Goal: Task Accomplishment & Management: Complete application form

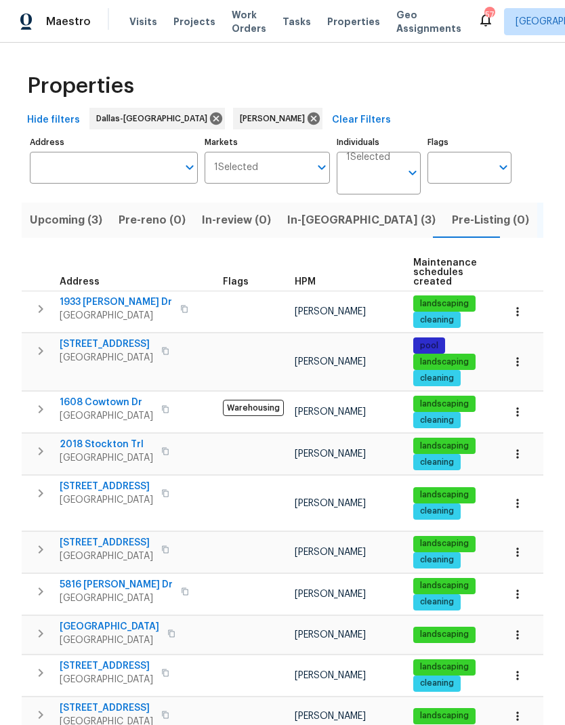
scroll to position [46, 0]
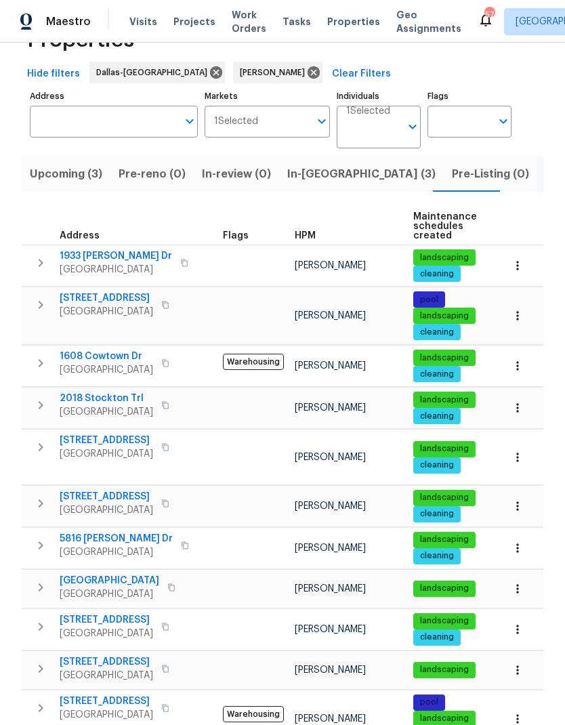
click at [96, 490] on span "[STREET_ADDRESS]" at bounding box center [107, 497] width 94 height 14
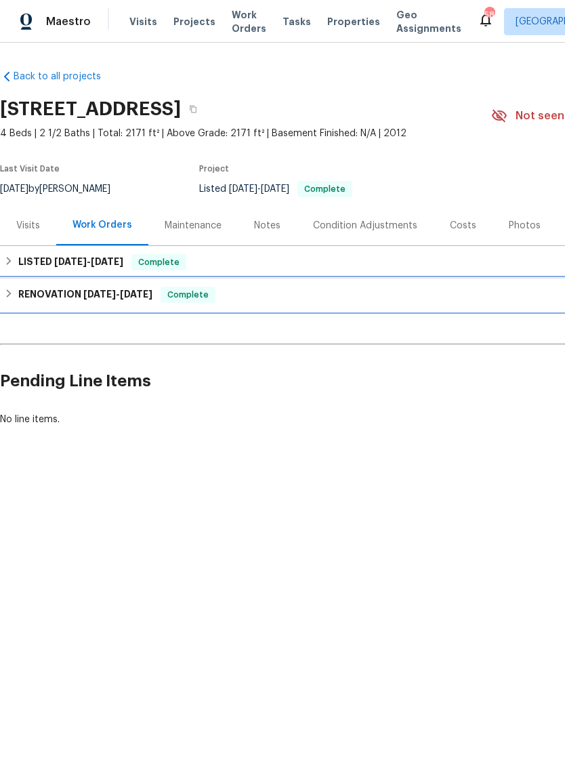
click at [61, 283] on div "RENOVATION 7/14/25 - 7/30/25 Complete" at bounding box center [383, 295] width 766 height 33
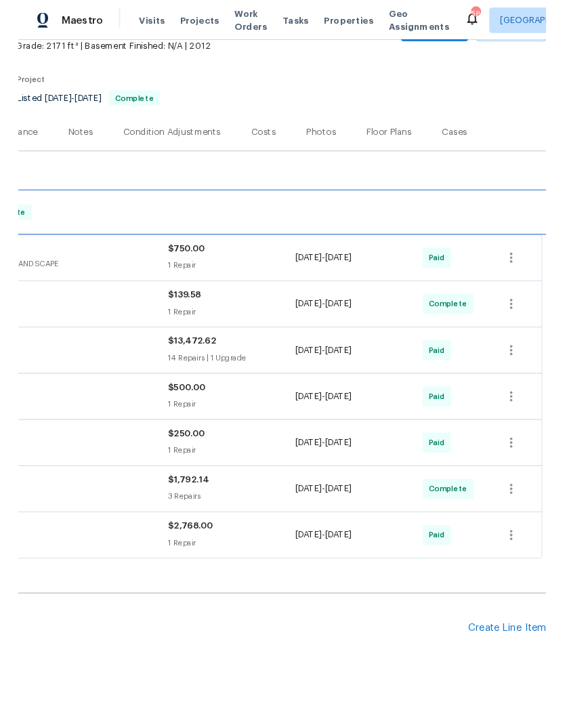
scroll to position [83, 201]
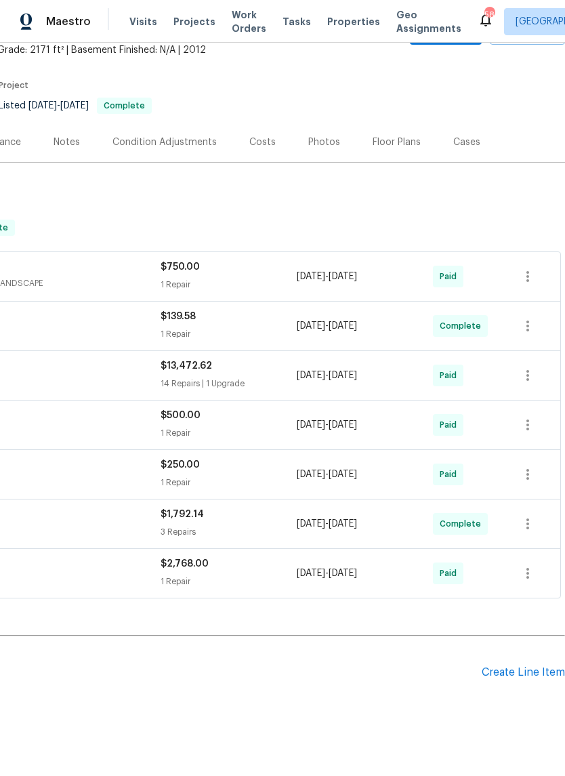
click at [521, 669] on div "Create Line Item" at bounding box center [523, 672] width 83 height 13
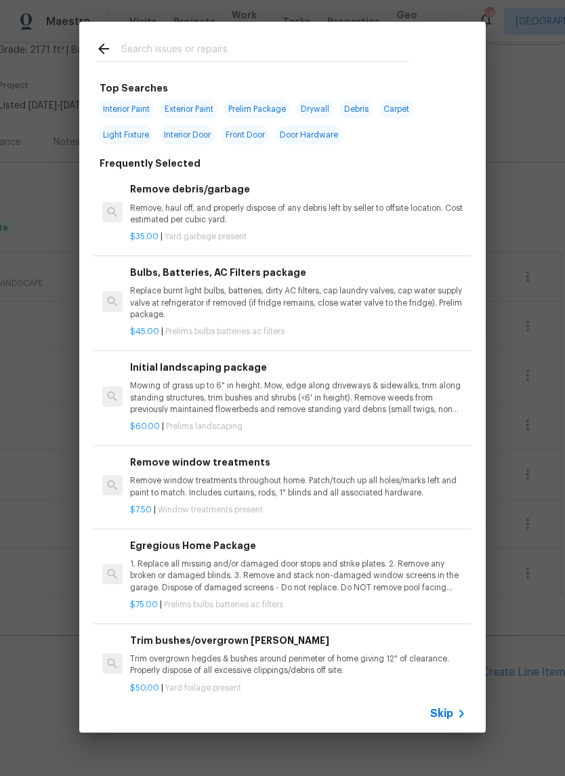
click at [230, 48] on input "text" at bounding box center [264, 51] width 287 height 20
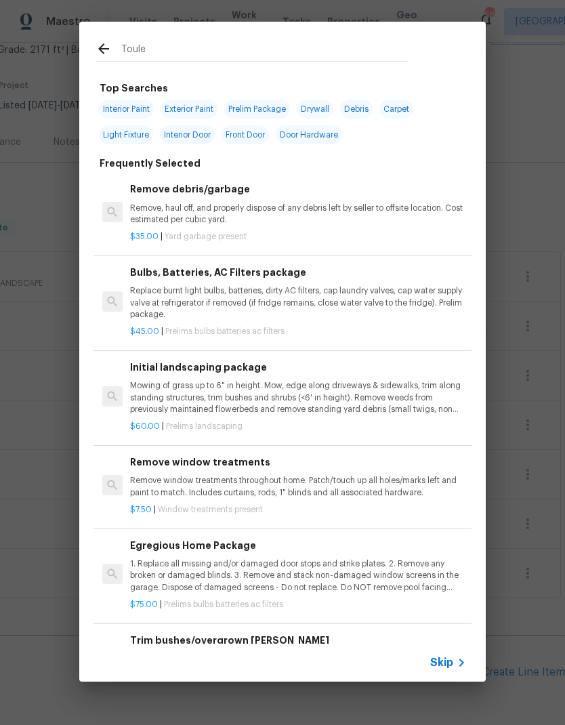
type input "Toulet"
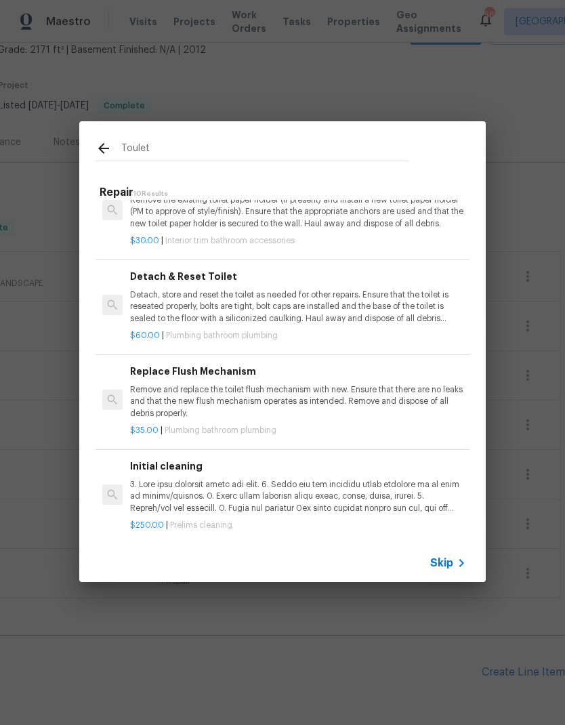
scroll to position [559, 0]
click at [425, 393] on p "Remove and replace the toilet flush mechanism with new. Ensure that there are n…" at bounding box center [298, 402] width 336 height 35
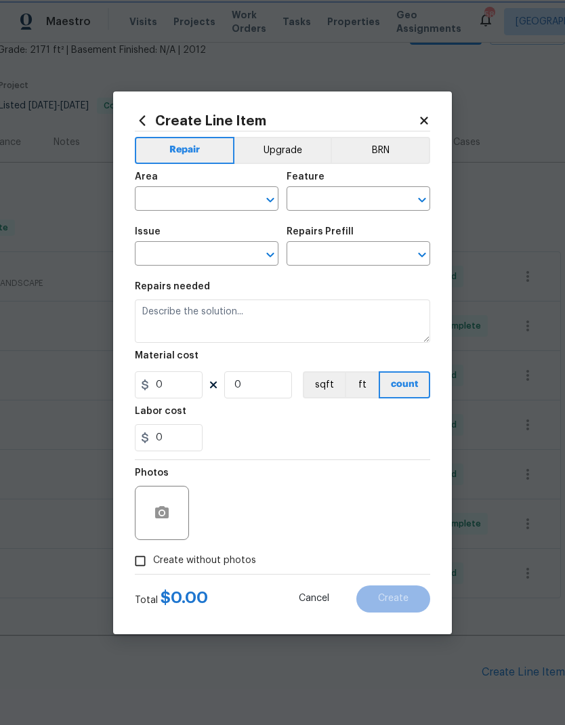
type input "Plumbing"
type input "Bathroom Plumbing"
type input "Replace Flush Mechanism $35.00"
type textarea "Remove and replace the toilet flush mechanism with new. Ensure that there are n…"
type input "35"
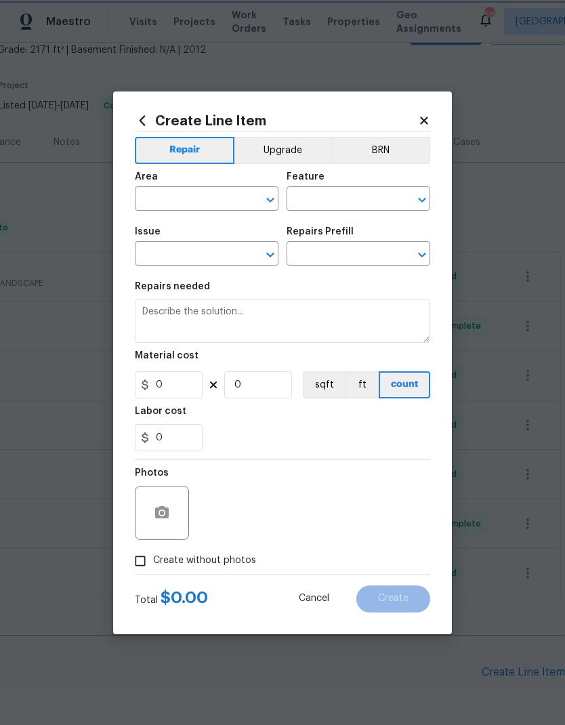
type input "1"
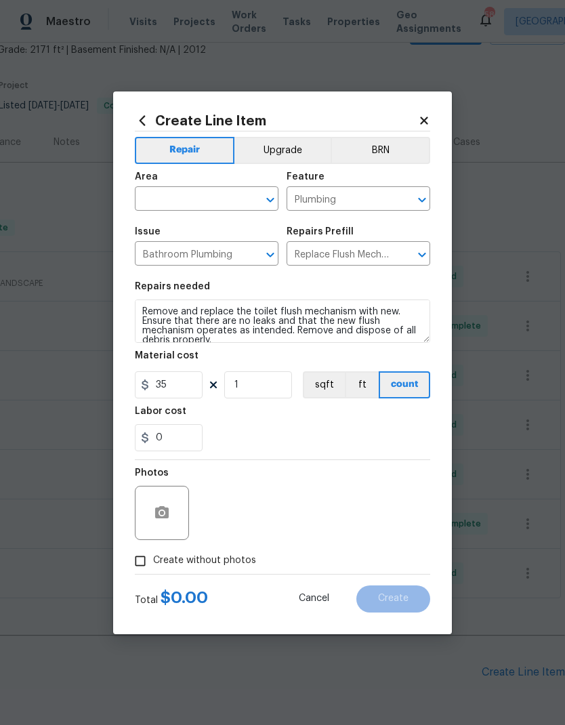
click at [430, 390] on button "count" at bounding box center [405, 384] width 52 height 27
click at [274, 397] on input "1" at bounding box center [258, 384] width 68 height 27
click at [169, 201] on input "text" at bounding box center [188, 200] width 106 height 21
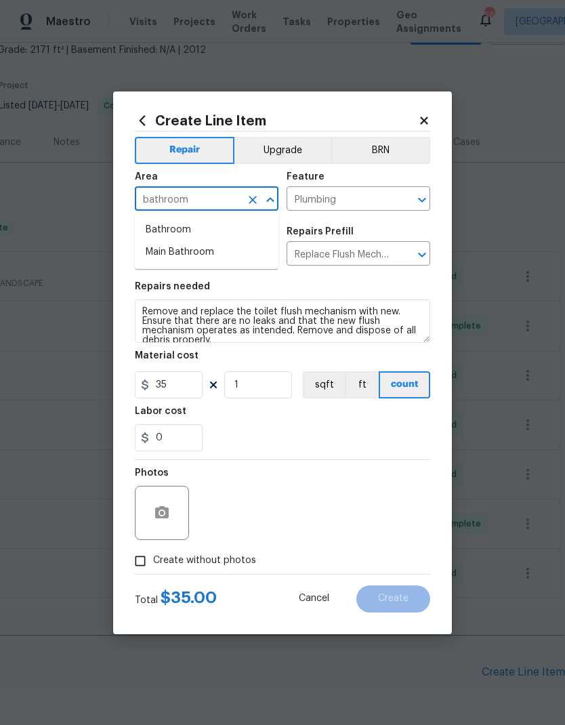
click at [174, 252] on li "Main Bathroom" at bounding box center [207, 252] width 144 height 22
click at [168, 198] on input "Main Bathroom" at bounding box center [188, 200] width 106 height 21
click at [169, 230] on li "Bathroom" at bounding box center [207, 230] width 144 height 22
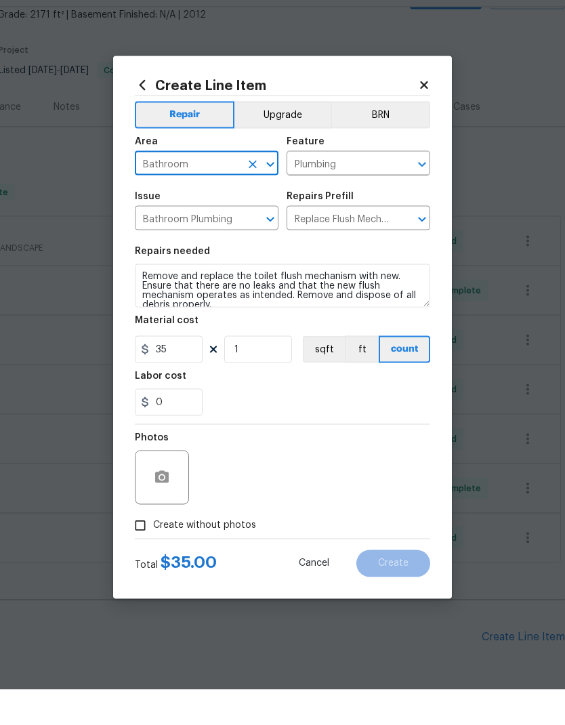
type input "Bathroom"
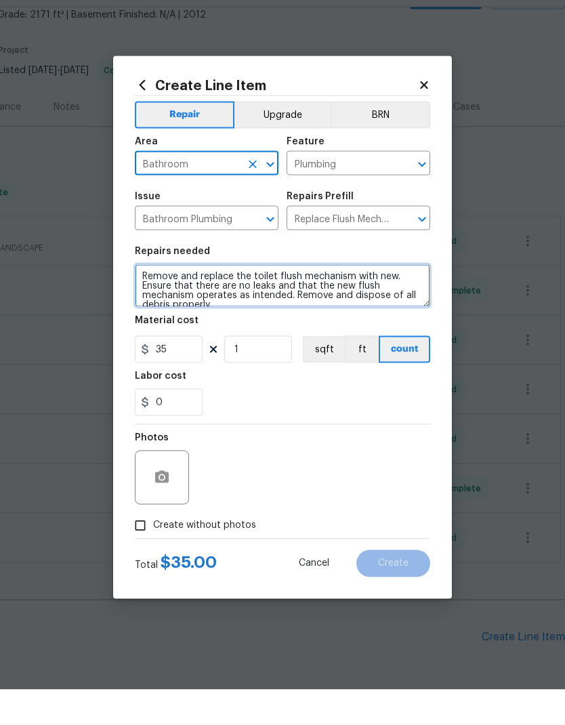
click at [333, 306] on textarea "Remove and replace the toilet flush mechanism with new. Ensure that there are n…" at bounding box center [283, 321] width 296 height 43
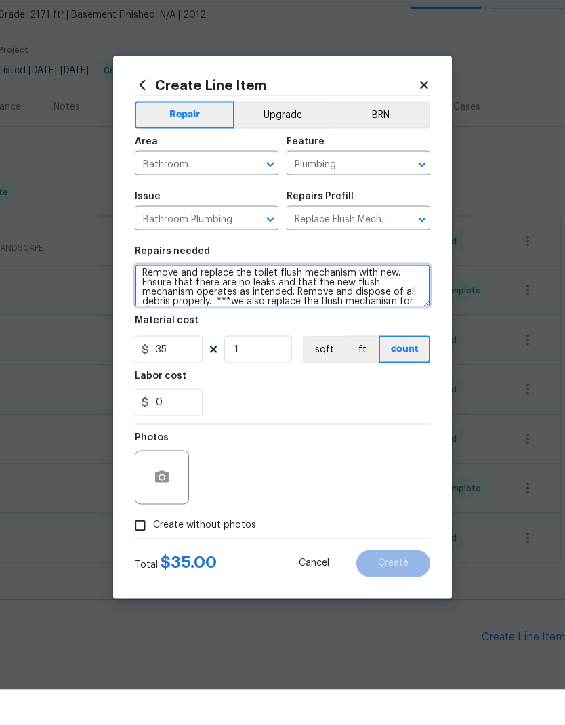
scroll to position [13, 0]
type textarea "Remove and replace the toilet flush mechanism with new. Ensure that there are n…"
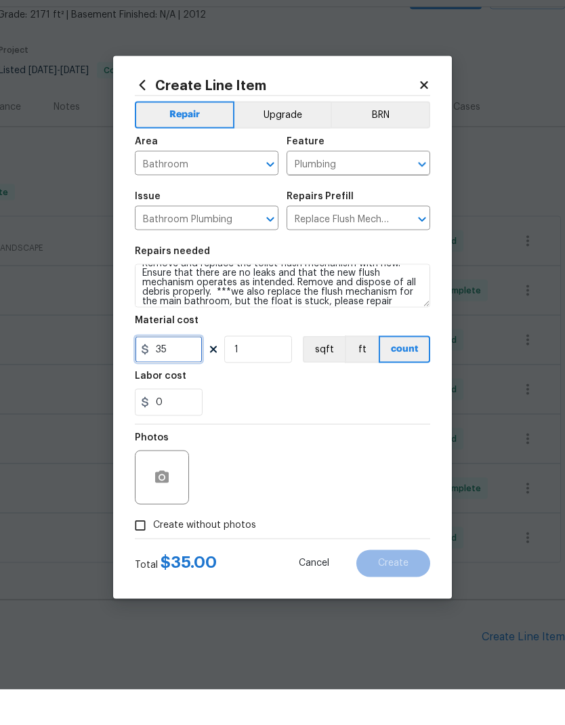
click at [178, 371] on input "35" at bounding box center [169, 384] width 68 height 27
type input "50"
click at [378, 424] on div "0" at bounding box center [283, 437] width 296 height 27
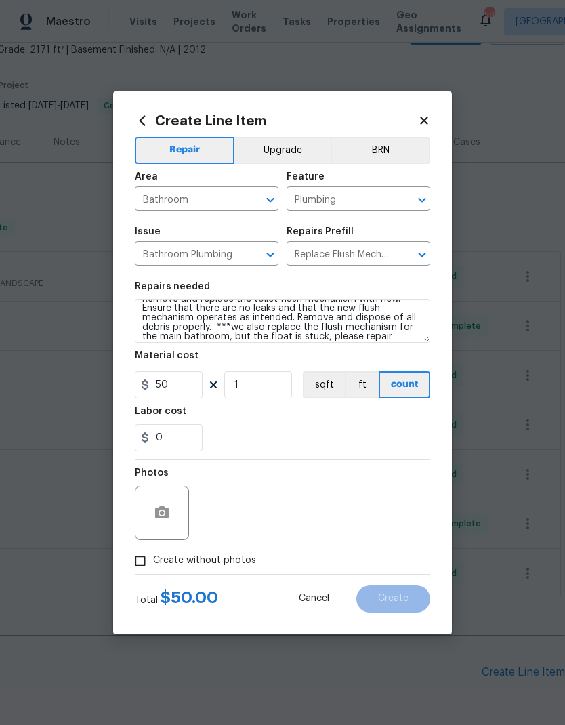
click at [140, 559] on input "Create without photos" at bounding box center [140, 561] width 26 height 26
checkbox input "true"
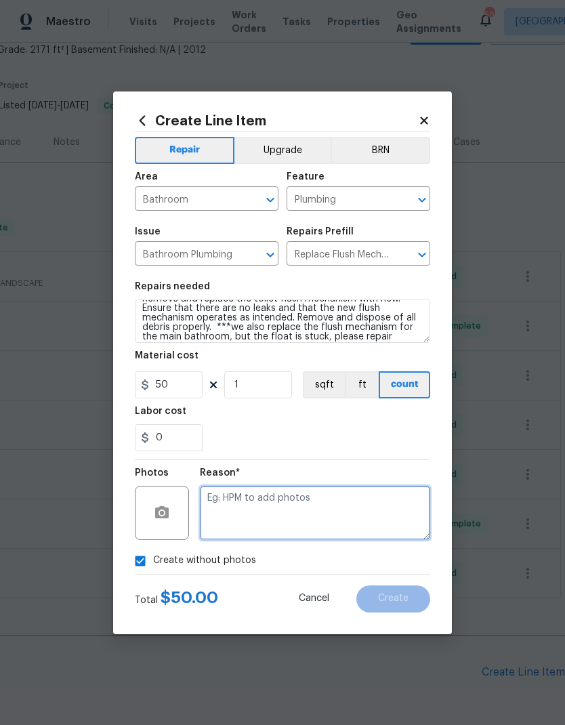
click at [373, 515] on textarea at bounding box center [315, 513] width 230 height 54
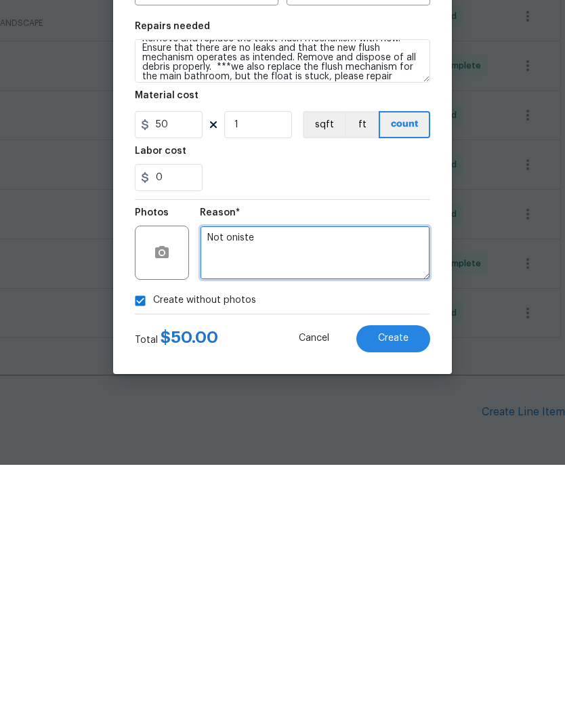
type textarea "Not oniste"
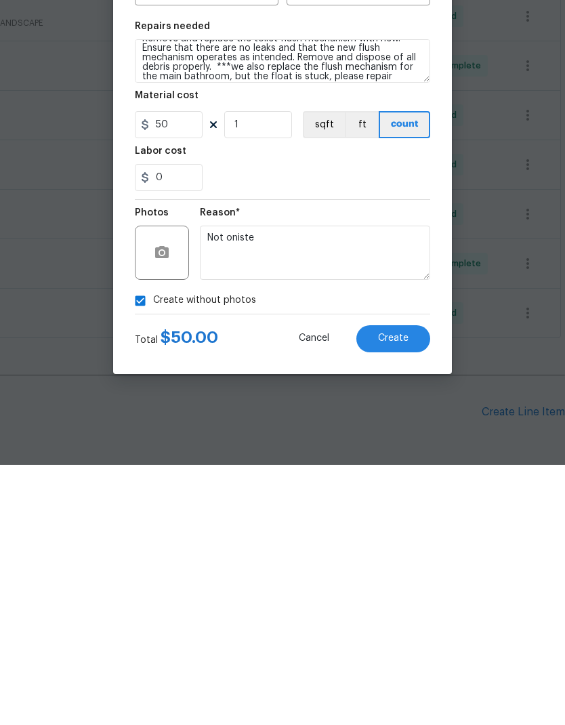
click at [376, 460] on div "Reason* Not oniste" at bounding box center [315, 504] width 230 height 88
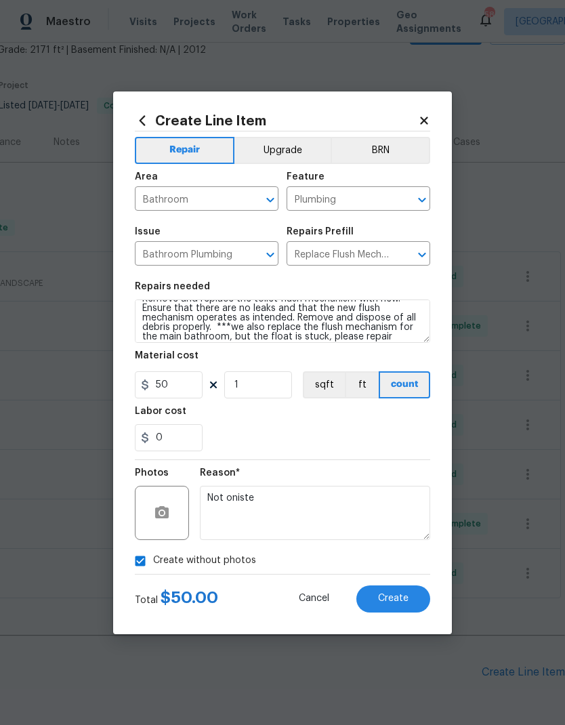
click at [400, 602] on span "Create" at bounding box center [393, 599] width 31 height 10
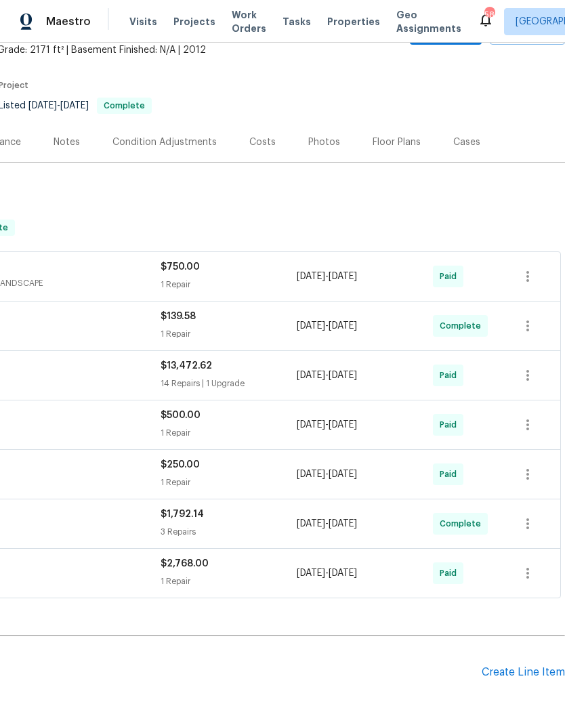
click at [513, 666] on div "Create Line Item" at bounding box center [523, 672] width 83 height 13
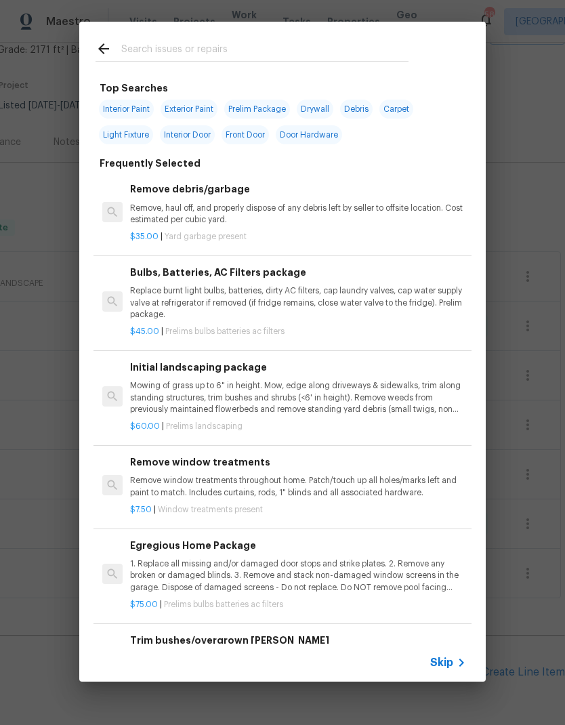
click at [261, 47] on input "text" at bounding box center [264, 51] width 287 height 20
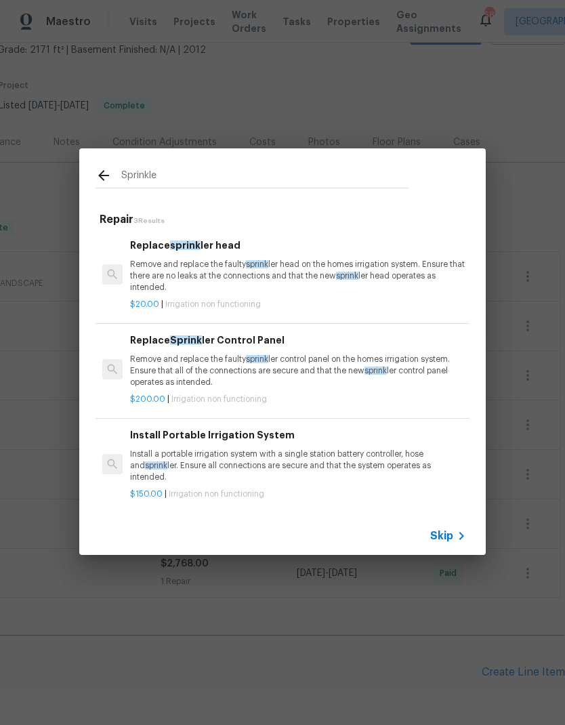
type input "Sprinkler"
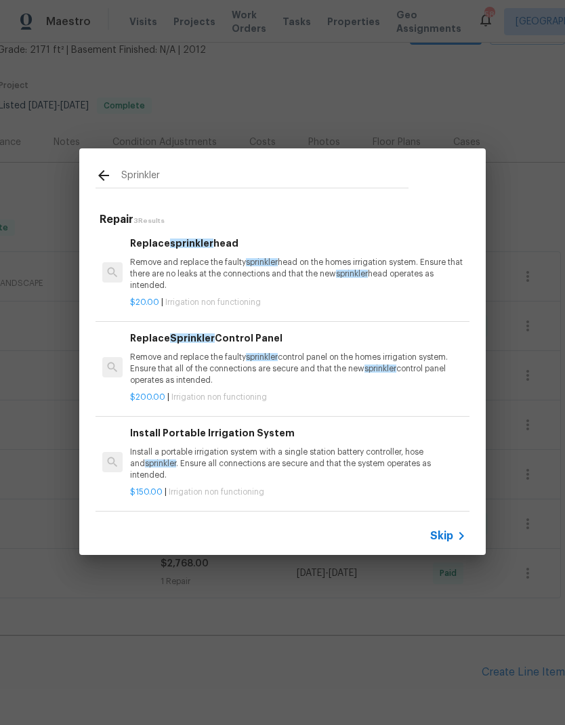
scroll to position [2, 0]
click at [355, 274] on p "Remove and replace the faulty sprinkler head on the homes irrigation system. En…" at bounding box center [298, 274] width 336 height 35
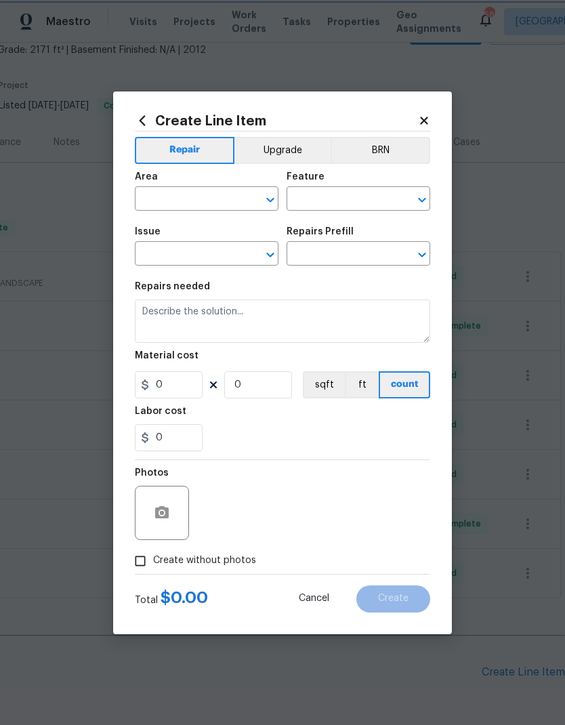
type input "Irrigation"
type textarea "Remove and replace the faulty sprinkler head on the homes irrigation system. En…"
type input "1"
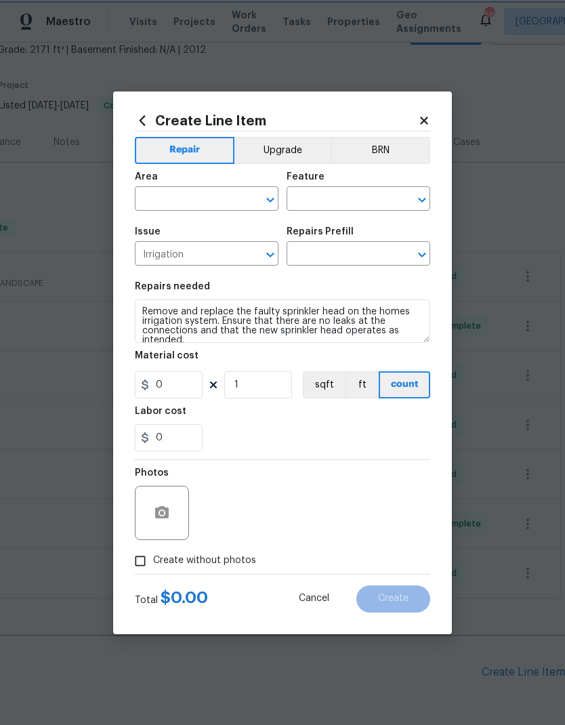
type input "Replace sprinkler head $20.00"
type input "20"
click at [214, 197] on input "text" at bounding box center [188, 200] width 106 height 21
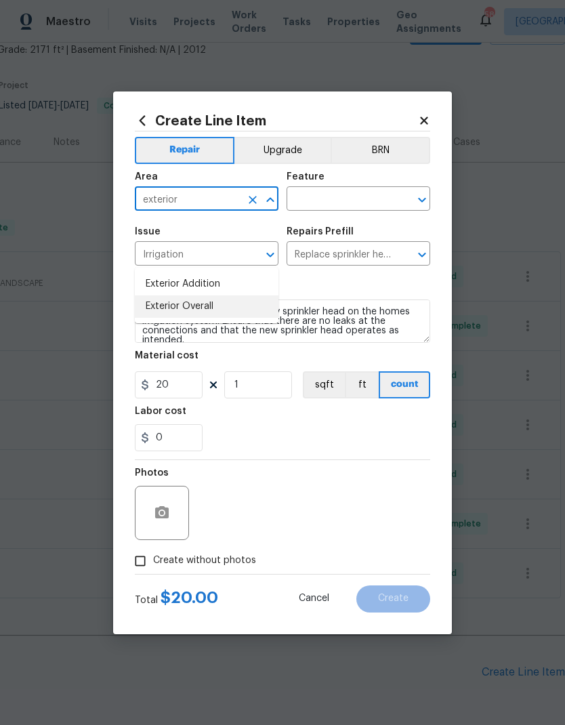
click at [191, 296] on li "Exterior Overall" at bounding box center [207, 307] width 144 height 22
type input "Exterior Overall"
click at [356, 194] on input "text" at bounding box center [340, 200] width 106 height 21
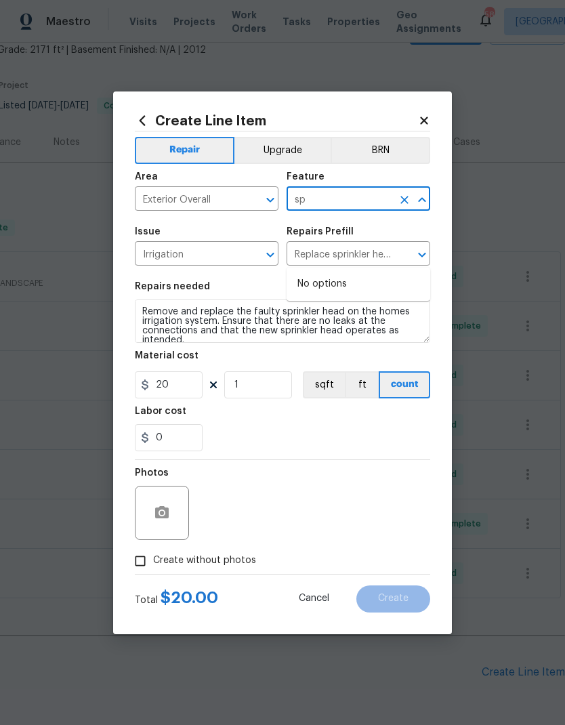
type input "s"
click at [338, 306] on li "Irrigation" at bounding box center [359, 317] width 144 height 22
type input "Irrigation"
click at [182, 386] on input "20" at bounding box center [169, 384] width 68 height 27
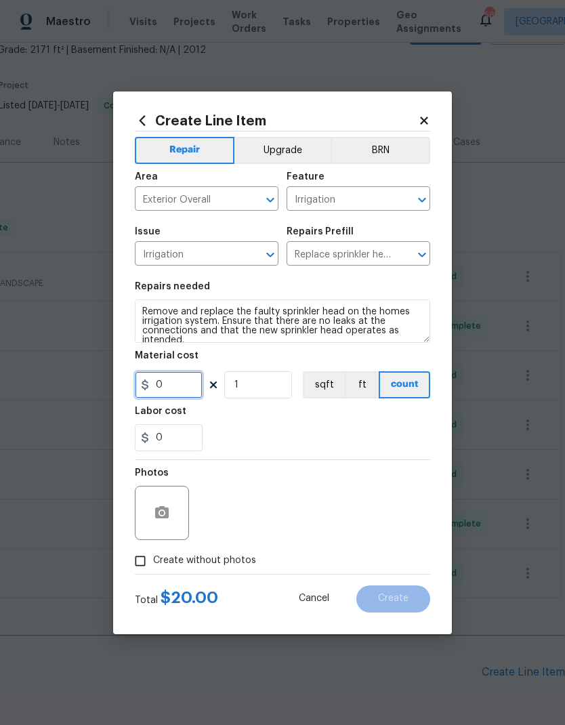
type input "0"
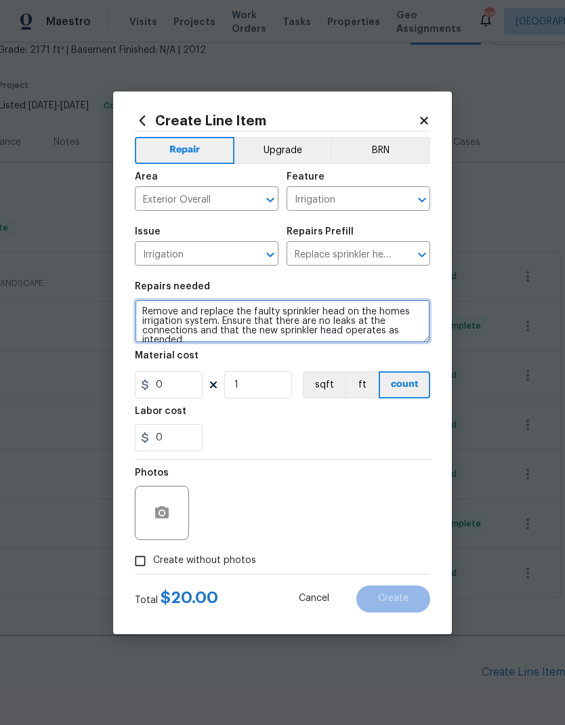
click at [148, 315] on textarea "Remove and replace the faulty sprinkler head on the homes irrigation system. En…" at bounding box center [283, 321] width 296 height 43
click at [148, 314] on textarea "Remove and replace the faulty sprinkler head on the homes irrigation system. En…" at bounding box center [283, 321] width 296 height 43
click at [144, 317] on textarea "Remove and replace the faulty sprinkler head on the homes irrigation system. En…" at bounding box center [283, 321] width 296 height 43
click at [143, 317] on textarea "Remove and replace the faulty sprinkler head on the homes irrigation system. En…" at bounding box center [283, 321] width 296 height 43
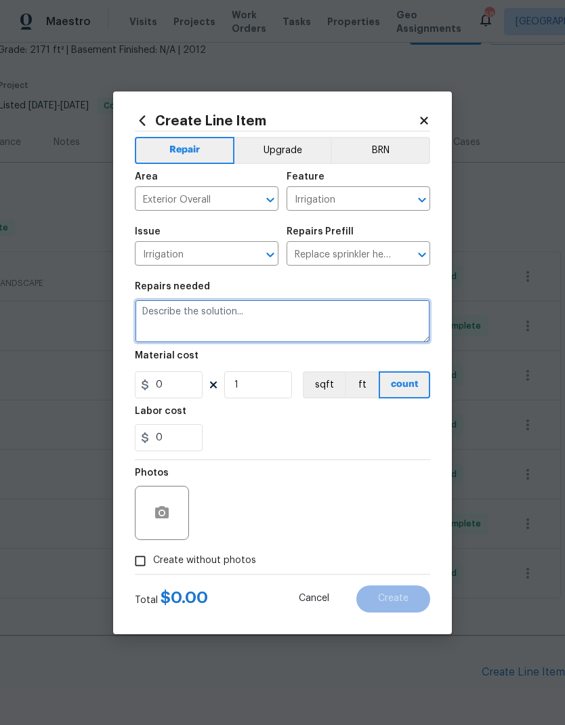
scroll to position [0, 0]
type textarea "Leaking irrigation by water meter. Diagnose and repair"
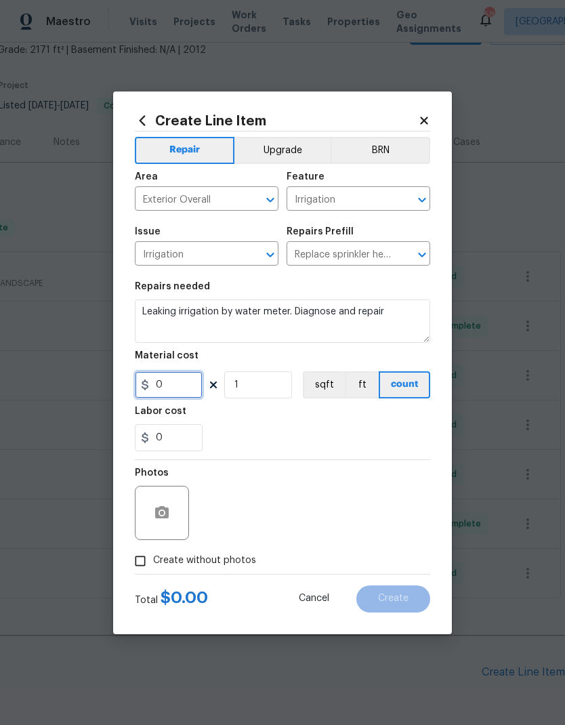
click at [178, 375] on input "0" at bounding box center [169, 384] width 68 height 27
click at [186, 389] on input "0" at bounding box center [169, 384] width 68 height 27
type input "100"
click at [385, 426] on div "0" at bounding box center [283, 437] width 296 height 27
click at [162, 511] on icon "button" at bounding box center [162, 512] width 14 height 12
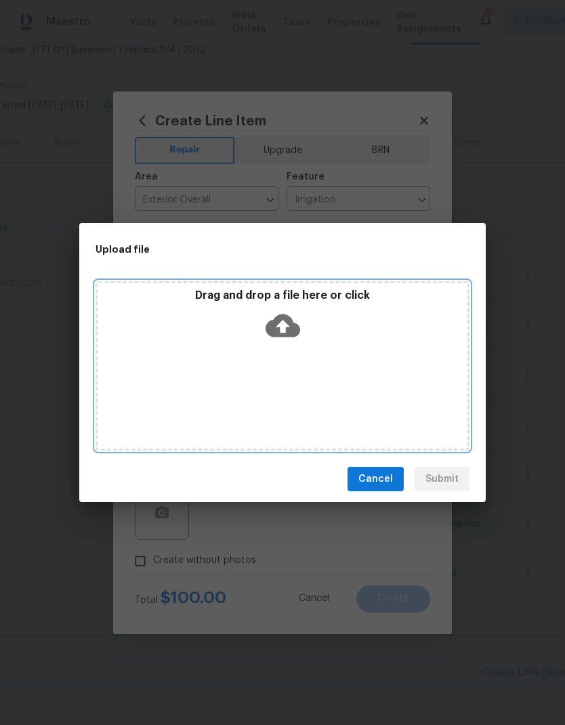
click at [289, 331] on icon at bounding box center [283, 326] width 35 height 23
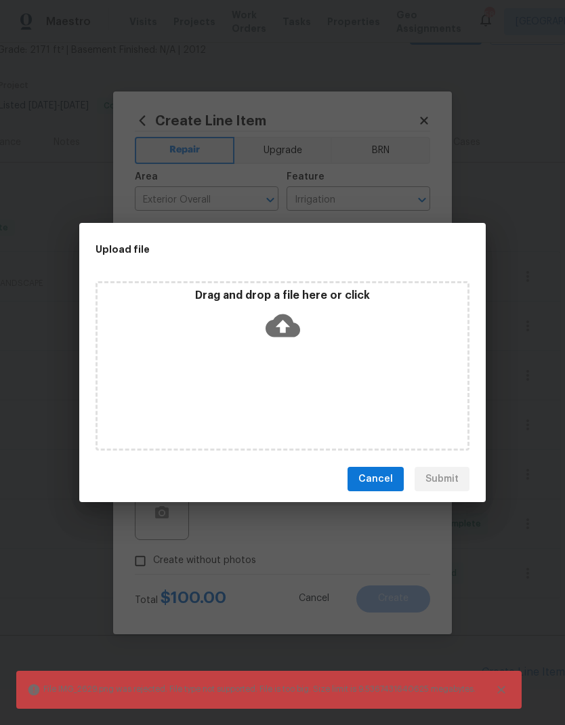
click at [378, 482] on span "Cancel" at bounding box center [376, 479] width 35 height 17
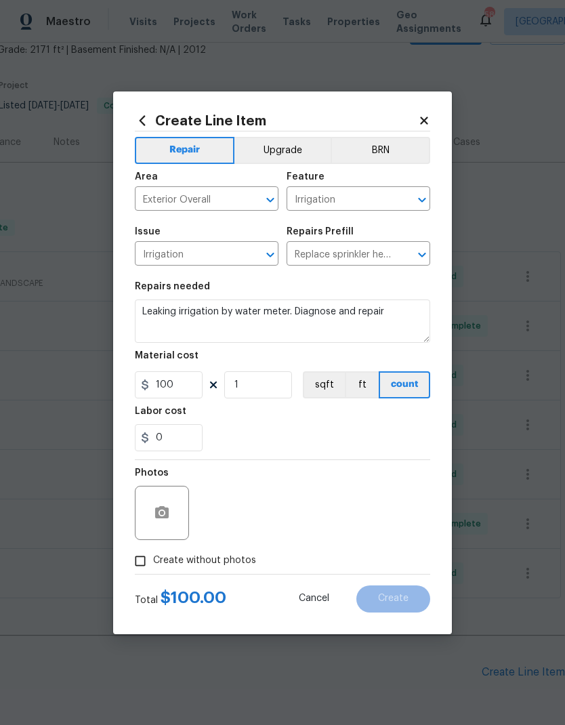
click at [133, 574] on input "Create without photos" at bounding box center [140, 561] width 26 height 26
checkbox input "true"
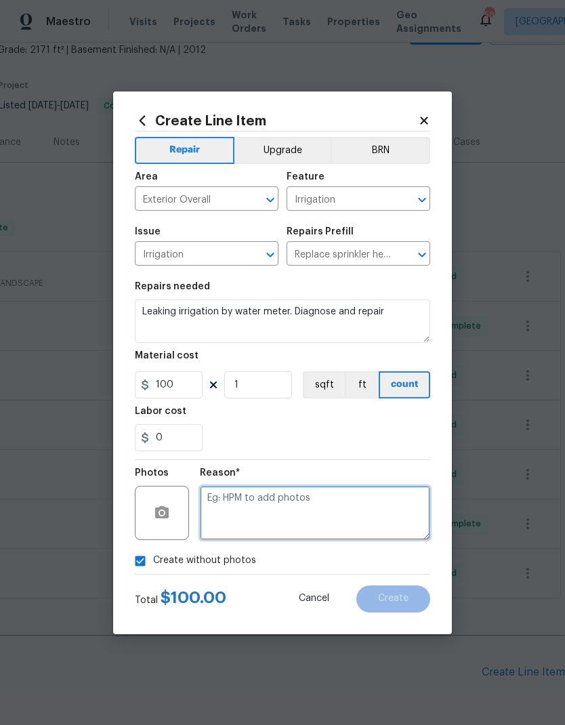
click at [357, 510] on textarea at bounding box center [315, 513] width 230 height 54
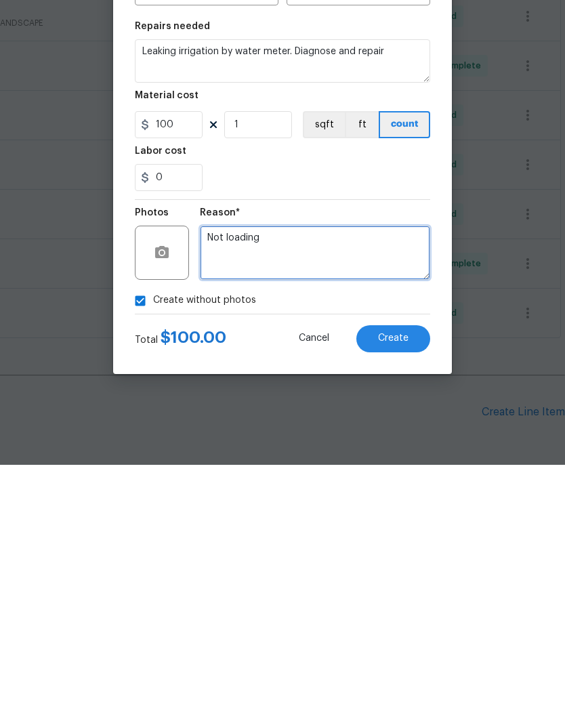
type textarea "Not loading"
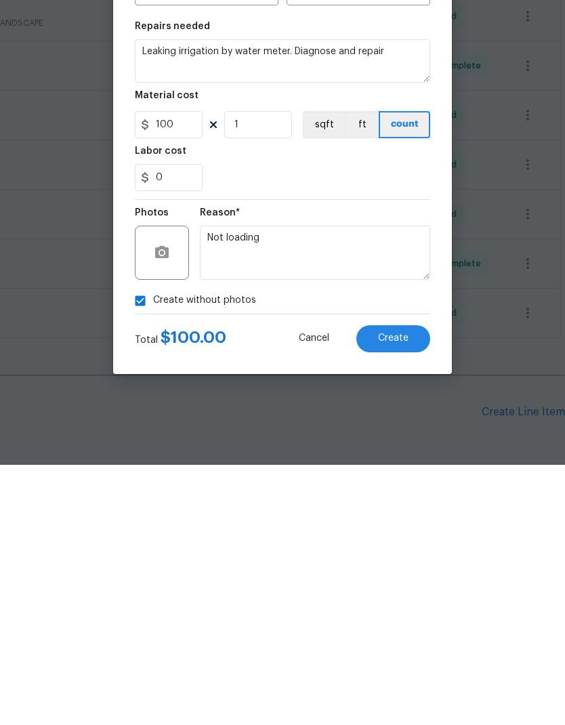
click at [391, 586] on button "Create" at bounding box center [394, 599] width 74 height 27
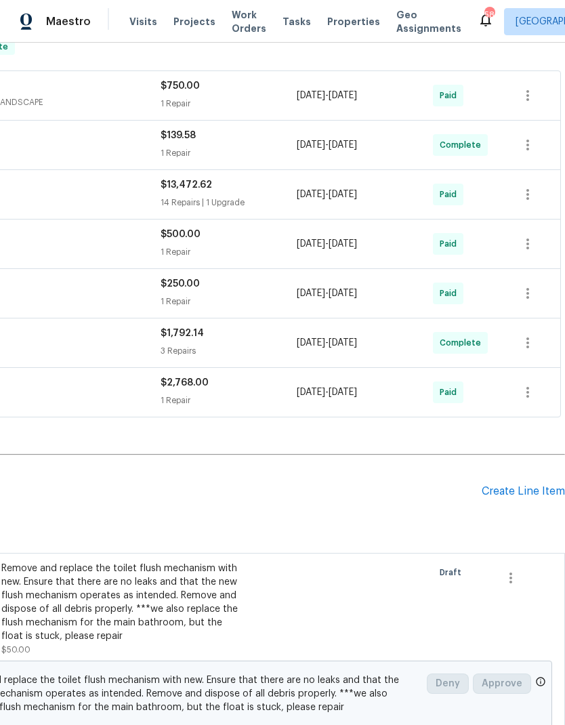
scroll to position [262, 201]
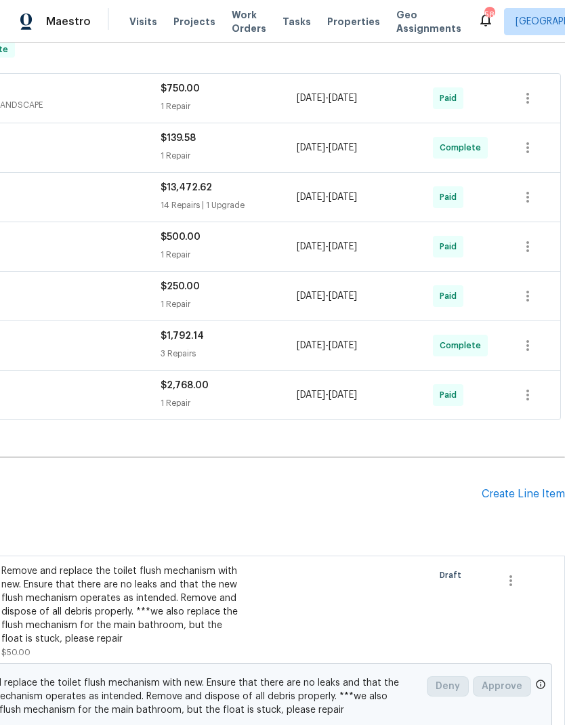
click at [512, 488] on div "Create Line Item" at bounding box center [523, 494] width 83 height 13
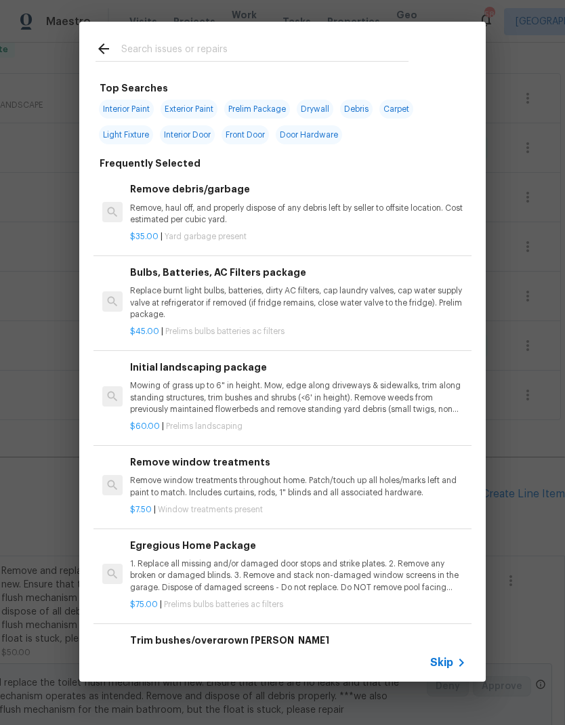
click at [211, 52] on input "text" at bounding box center [264, 51] width 287 height 20
type input "Window"
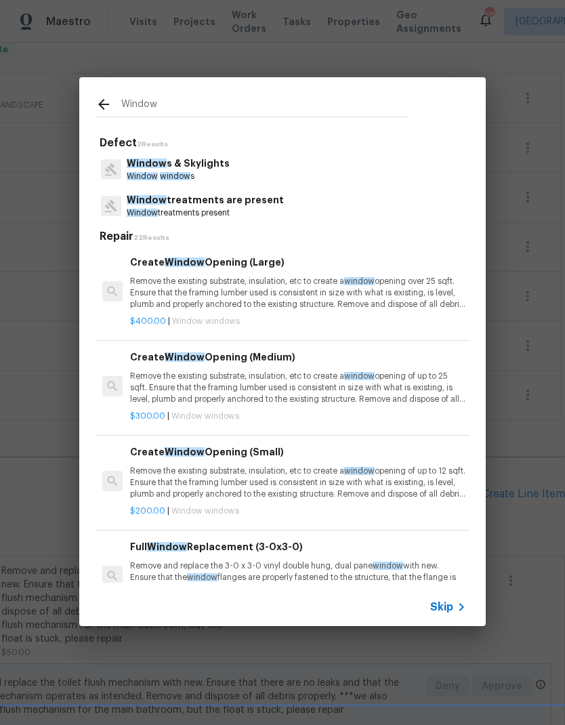
click at [186, 160] on p "Window s & Skylights" at bounding box center [178, 164] width 103 height 14
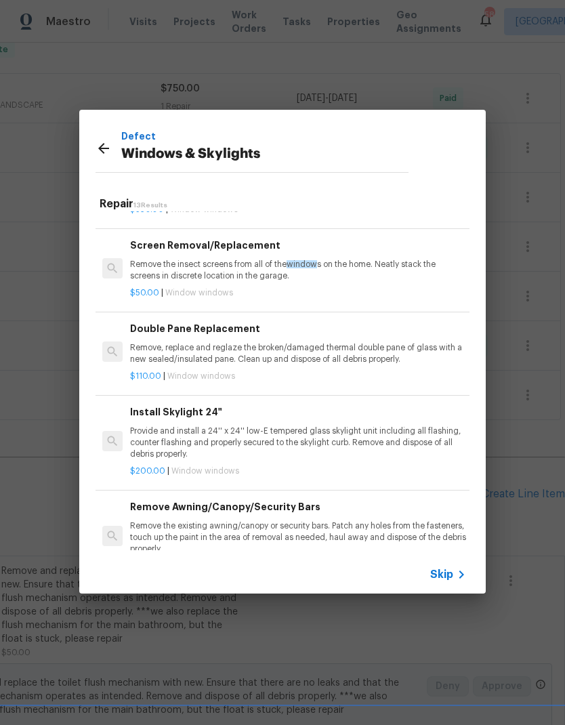
scroll to position [364, 0]
click at [390, 354] on p "Remove, replace and reglaze the broken/damaged thermal double pane of glass wit…" at bounding box center [298, 353] width 336 height 23
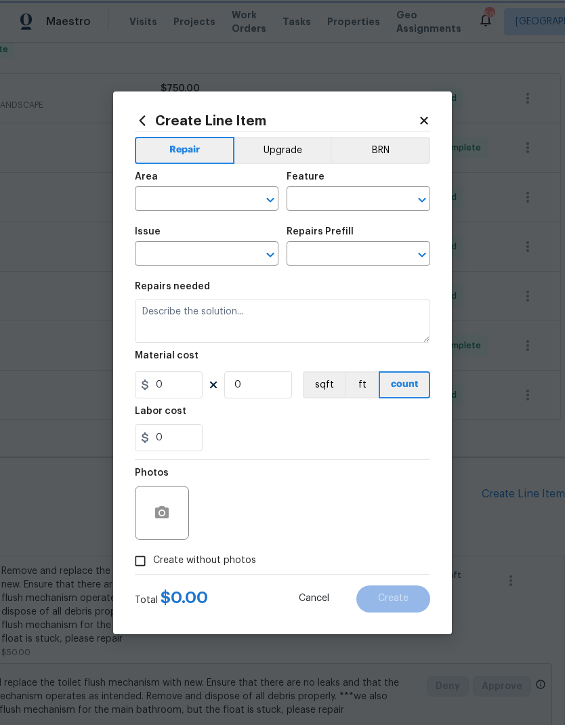
type input "Windows & Skylights"
type input "Double Pane Replacement $110.00"
type textarea "Remove, replace and reglaze the broken/damaged thermal double pane of glass wit…"
type input "110"
type input "1"
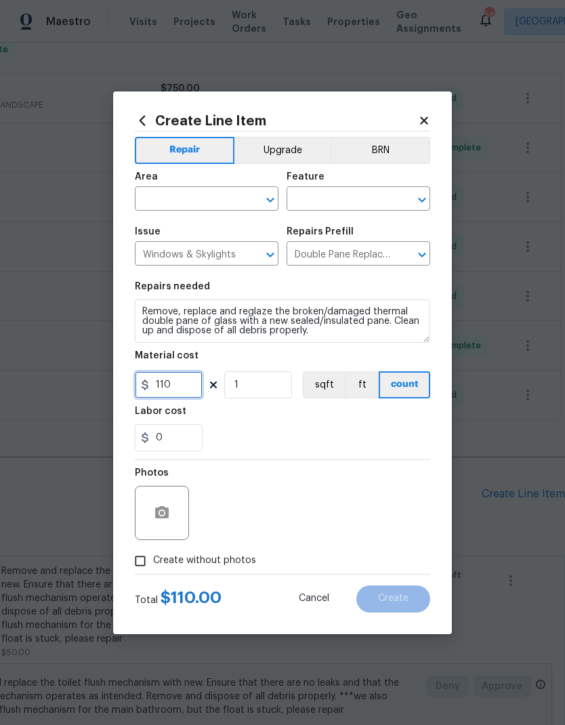
click at [181, 375] on input "110" at bounding box center [169, 384] width 68 height 27
click at [197, 395] on input "110" at bounding box center [169, 384] width 68 height 27
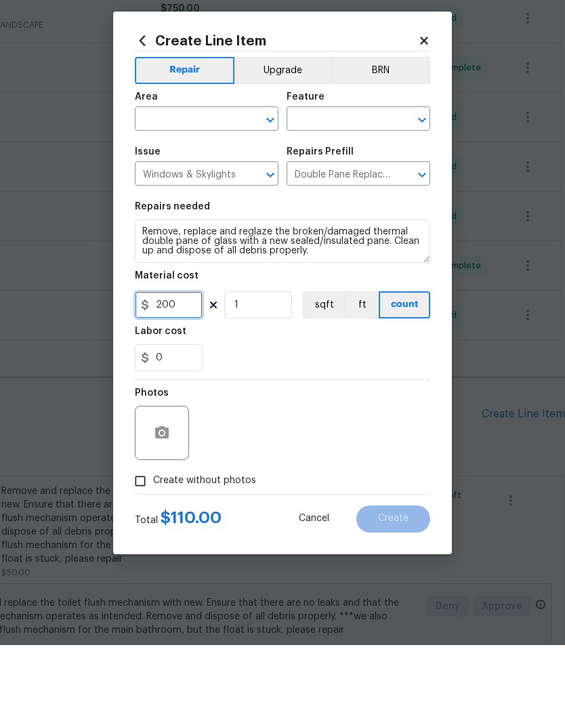
type input "200"
click at [183, 190] on input "text" at bounding box center [188, 200] width 106 height 21
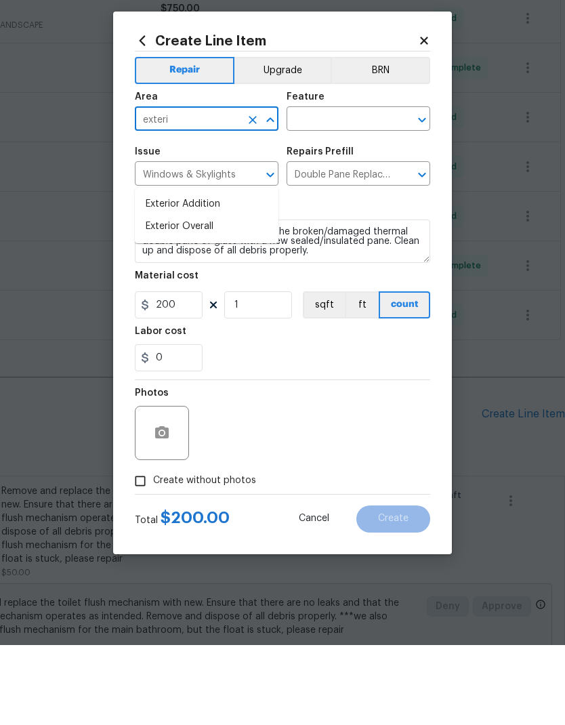
click at [230, 296] on li "Exterior Overall" at bounding box center [207, 307] width 144 height 22
type input "Exterior Overall"
click at [340, 190] on input "text" at bounding box center [340, 200] width 106 height 21
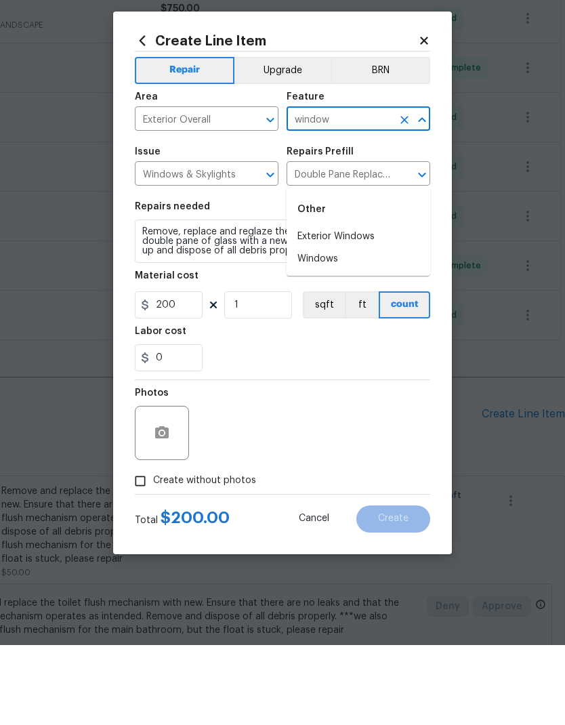
click at [322, 328] on li "Windows" at bounding box center [359, 339] width 144 height 22
type input "Windows"
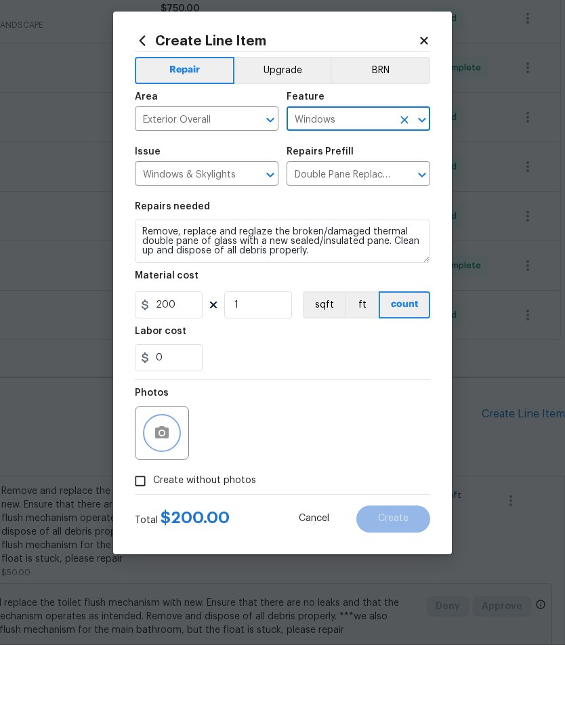
click at [173, 497] on button "button" at bounding box center [162, 513] width 33 height 33
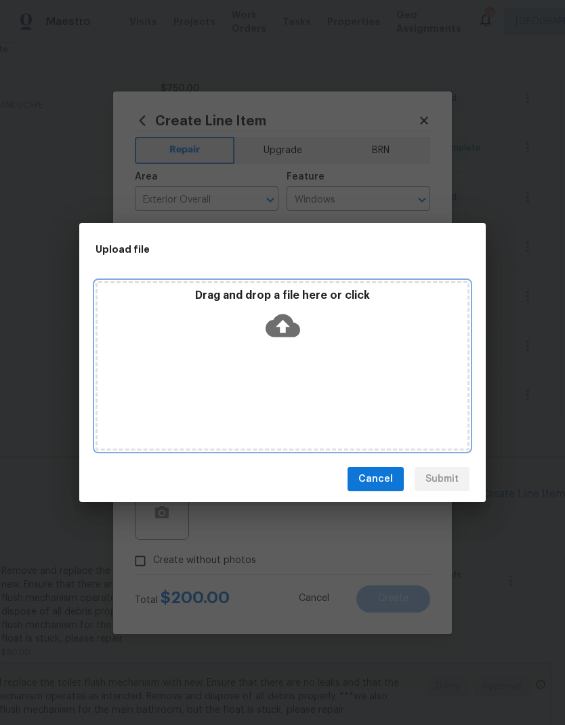
click at [287, 327] on icon at bounding box center [283, 326] width 35 height 23
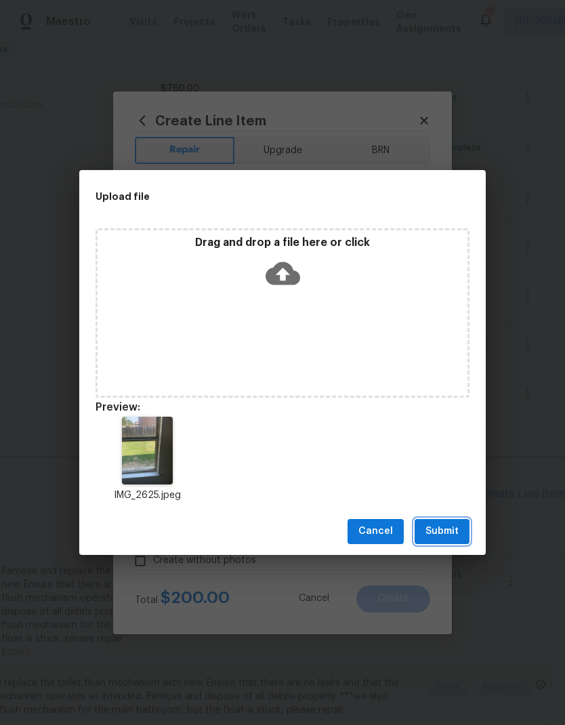
click at [449, 530] on span "Submit" at bounding box center [442, 531] width 33 height 17
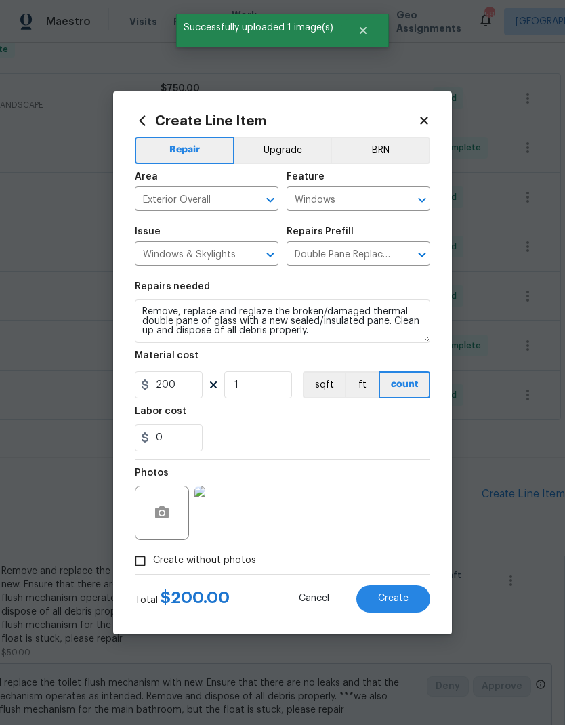
click at [401, 609] on button "Create" at bounding box center [394, 599] width 74 height 27
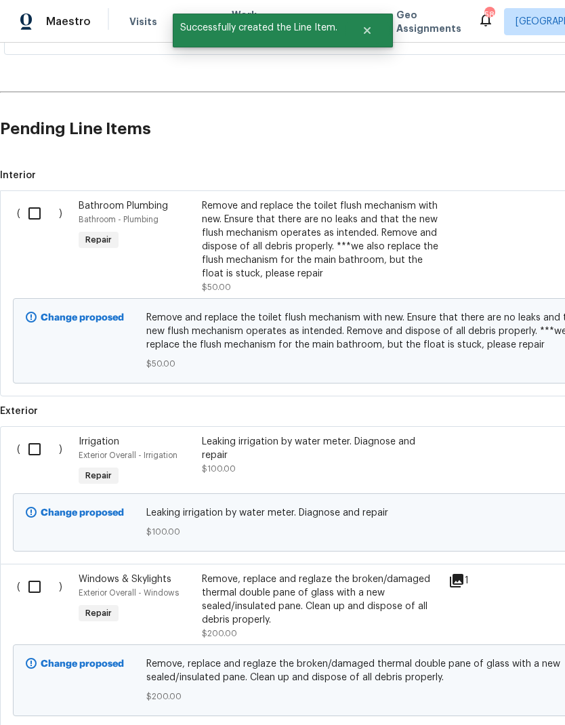
scroll to position [627, 0]
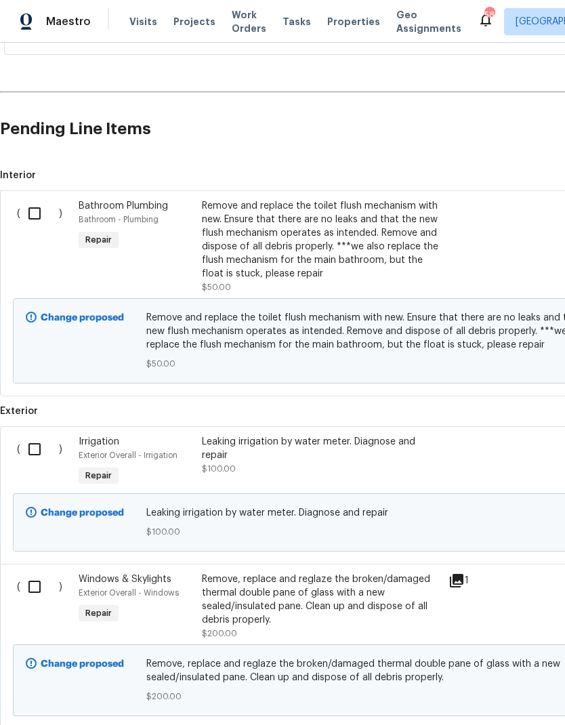
click at [35, 199] on input "checkbox" at bounding box center [39, 213] width 39 height 28
checkbox input "true"
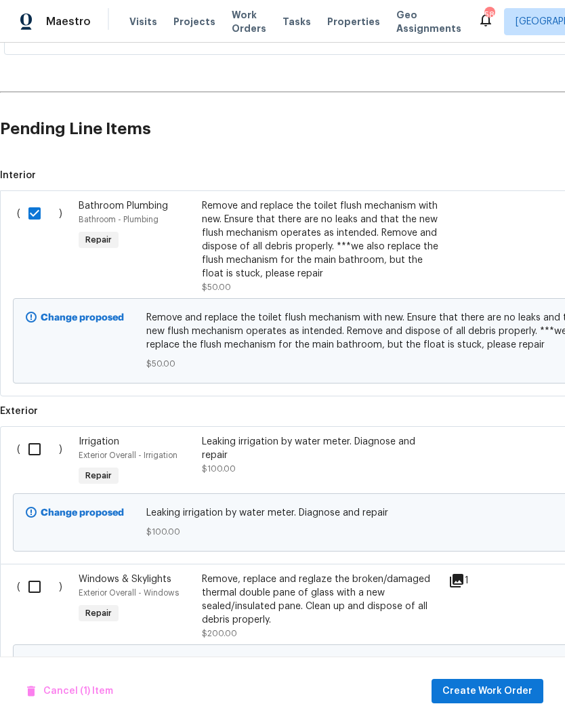
click at [41, 435] on input "checkbox" at bounding box center [39, 449] width 39 height 28
checkbox input "true"
click at [39, 573] on input "checkbox" at bounding box center [39, 587] width 39 height 28
checkbox input "true"
click at [505, 691] on span "Create Work Order" at bounding box center [488, 691] width 90 height 17
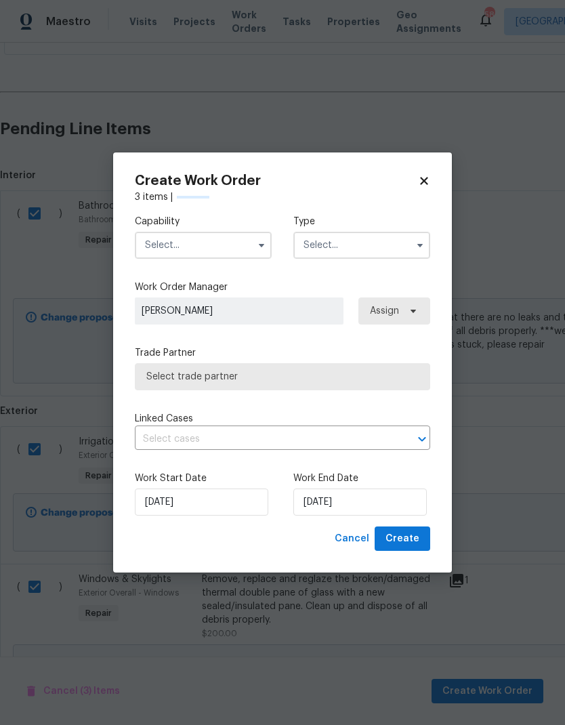
checkbox input "false"
click at [220, 250] on input "text" at bounding box center [203, 245] width 137 height 27
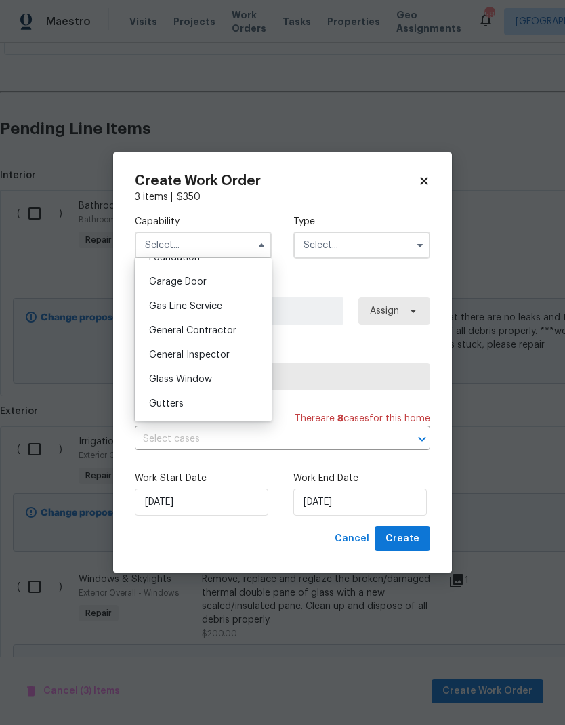
scroll to position [594, 0]
click at [224, 329] on span "General Contractor" at bounding box center [192, 327] width 87 height 9
type input "General Contractor"
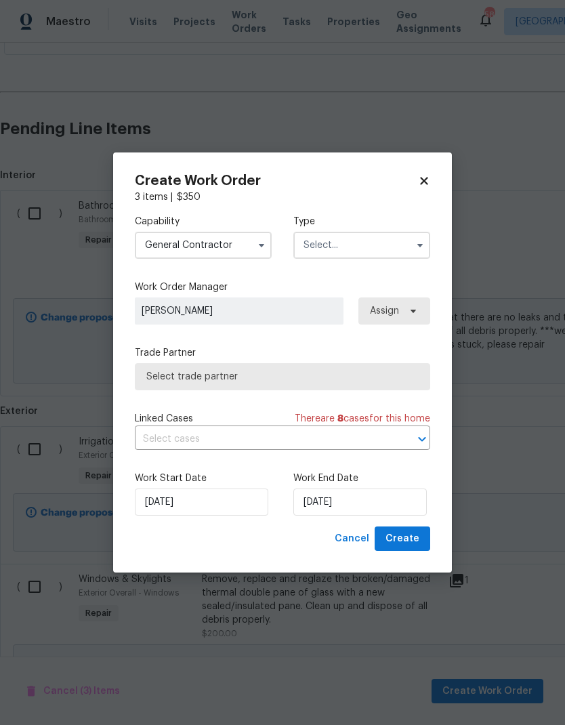
click at [356, 249] on input "text" at bounding box center [362, 245] width 137 height 27
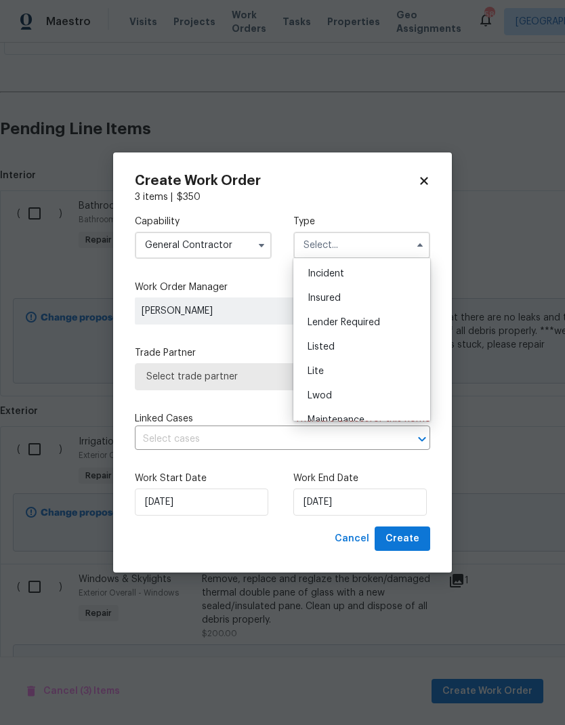
scroll to position [110, 0]
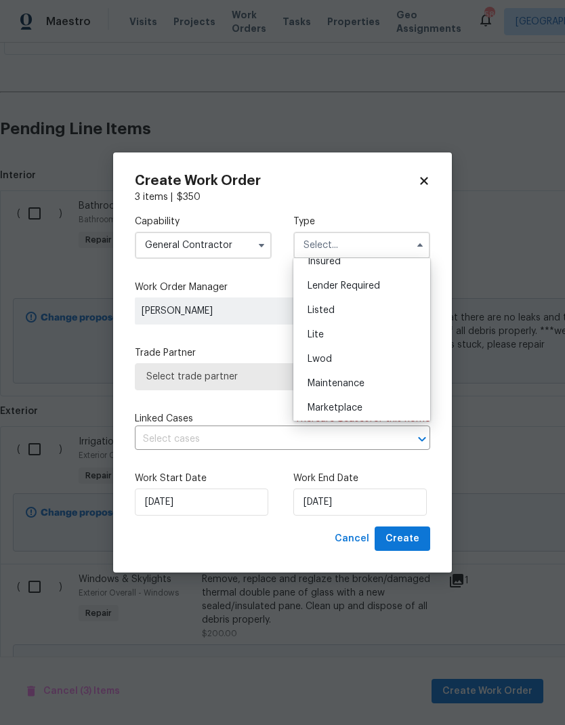
click at [374, 312] on div "Listed" at bounding box center [362, 310] width 130 height 24
type input "Listed"
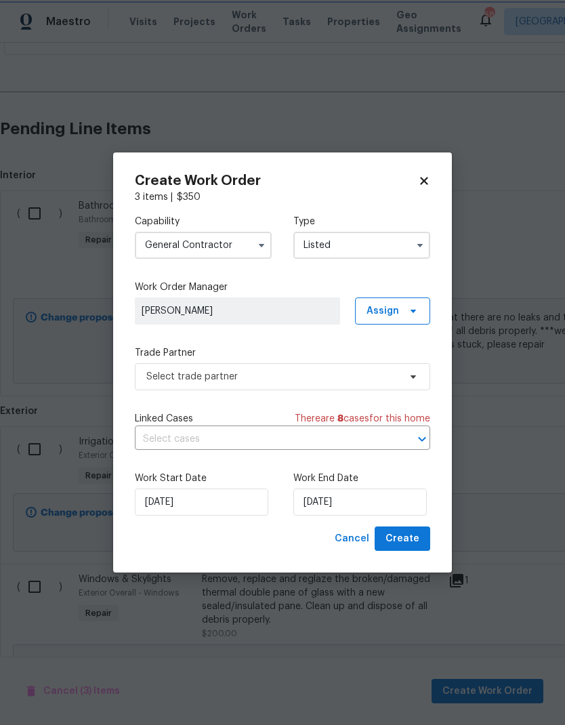
scroll to position [0, 0]
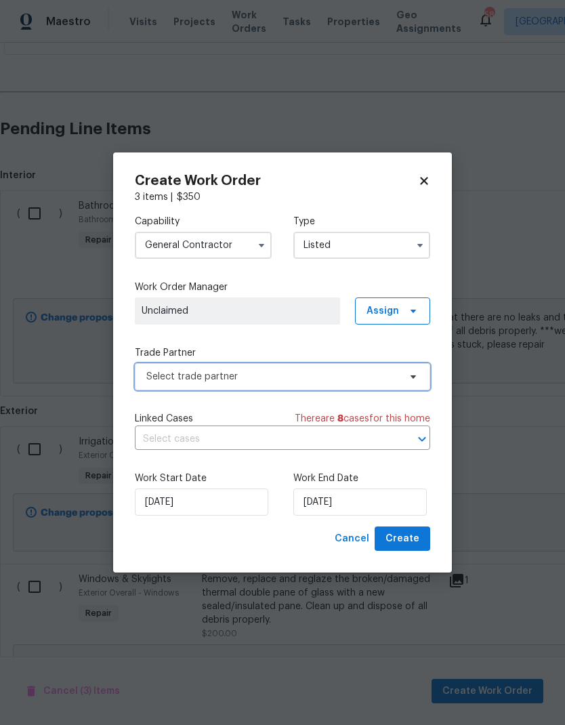
click at [319, 376] on span "Select trade partner" at bounding box center [272, 377] width 253 height 14
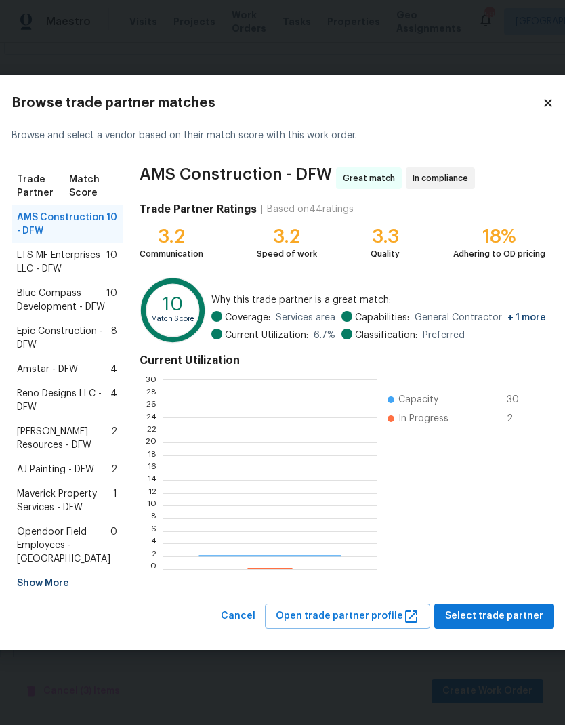
scroll to position [190, 213]
click at [60, 287] on span "Blue Compass Development - DFW" at bounding box center [61, 300] width 89 height 27
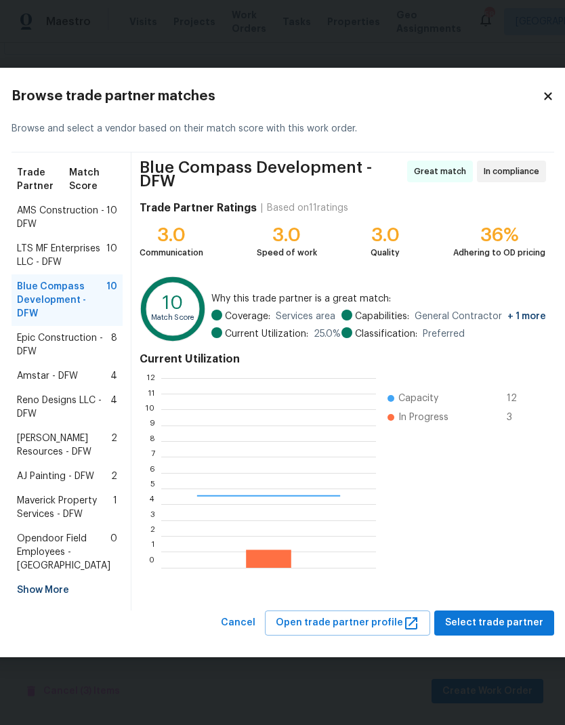
scroll to position [190, 215]
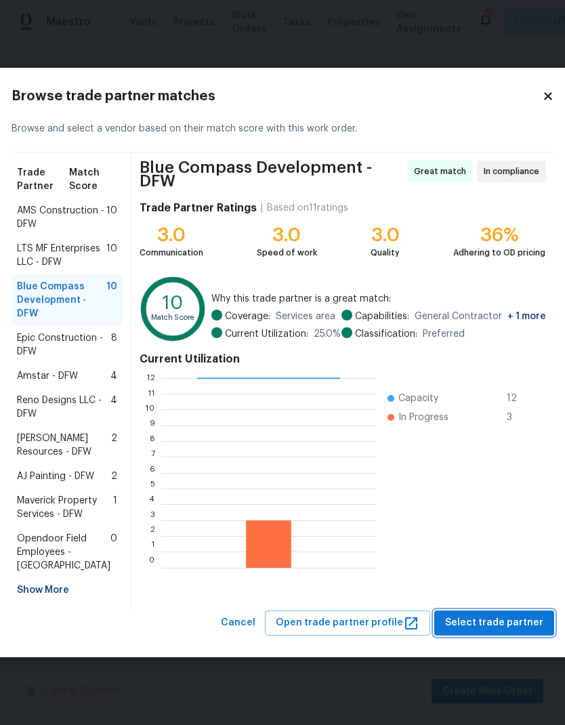
click at [503, 632] on span "Select trade partner" at bounding box center [494, 623] width 98 height 17
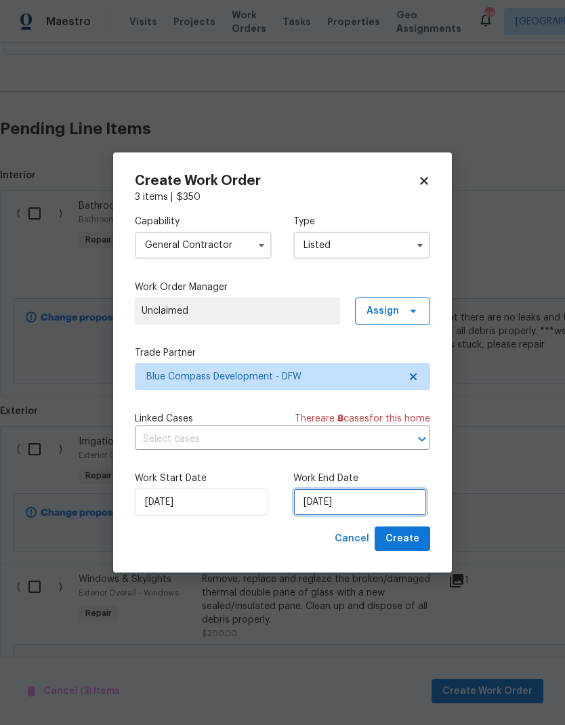
click at [364, 496] on input "9/8/2025" at bounding box center [361, 502] width 134 height 27
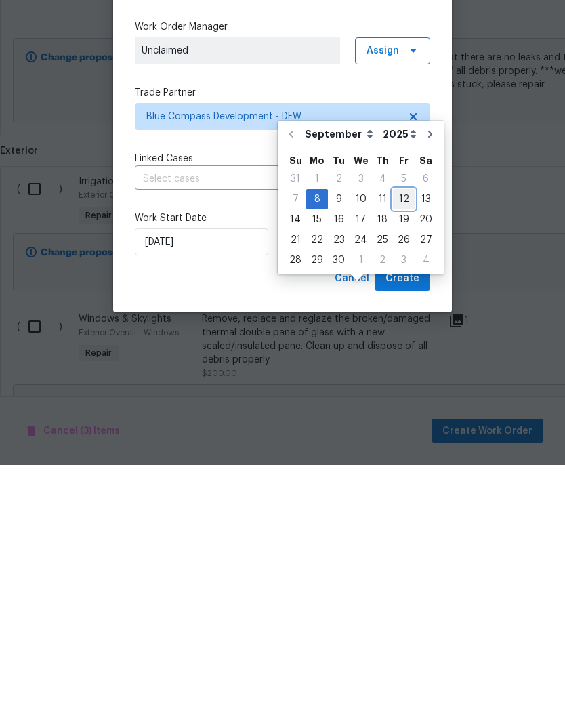
click at [401, 450] on div "12" at bounding box center [404, 459] width 22 height 19
type input "9/12/2025"
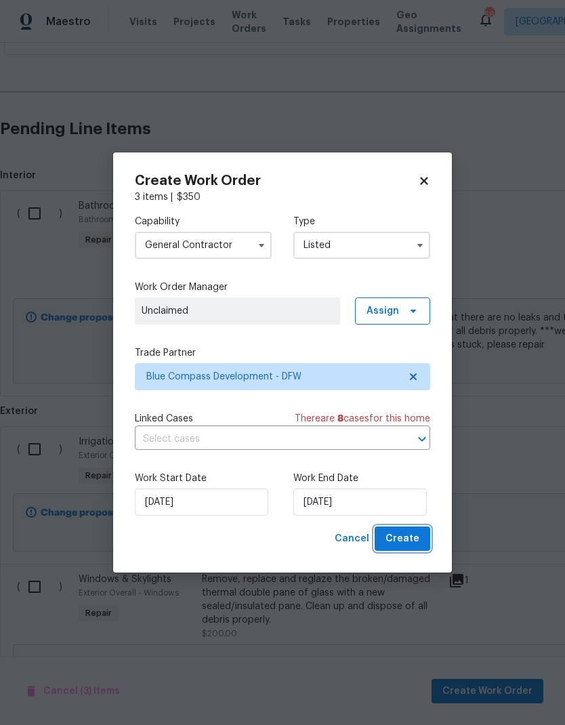
click at [399, 543] on span "Create" at bounding box center [403, 539] width 34 height 17
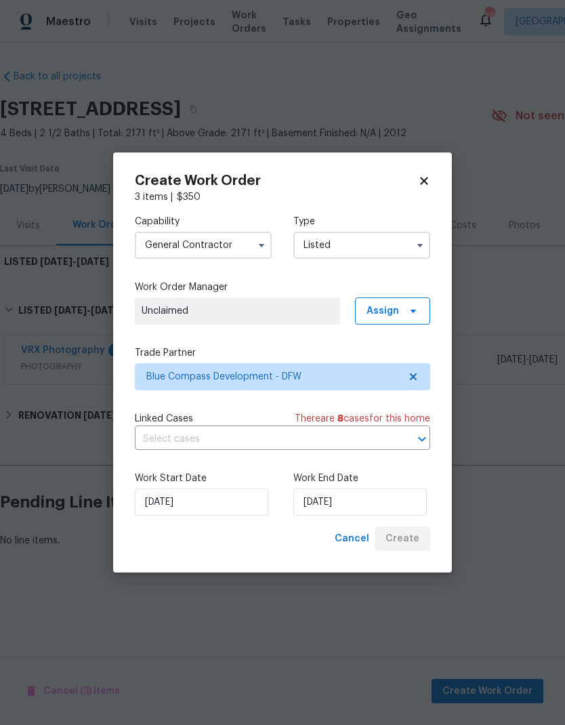
scroll to position [0, 0]
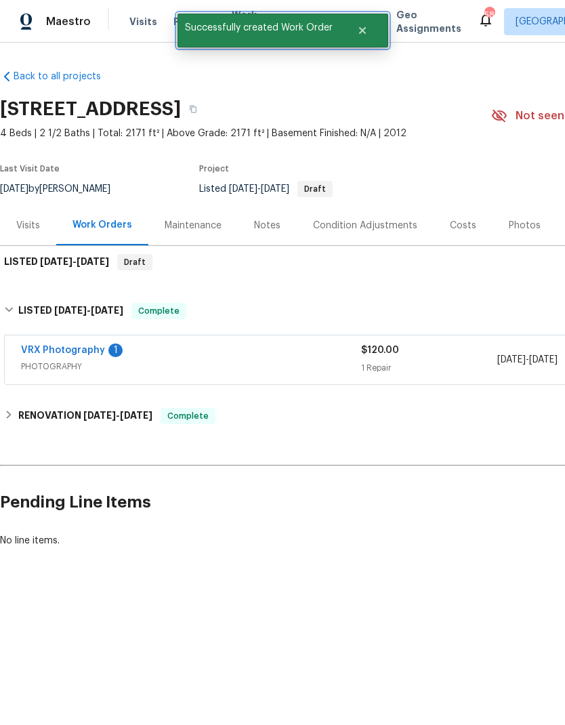
click at [359, 31] on icon "Close" at bounding box center [362, 30] width 11 height 11
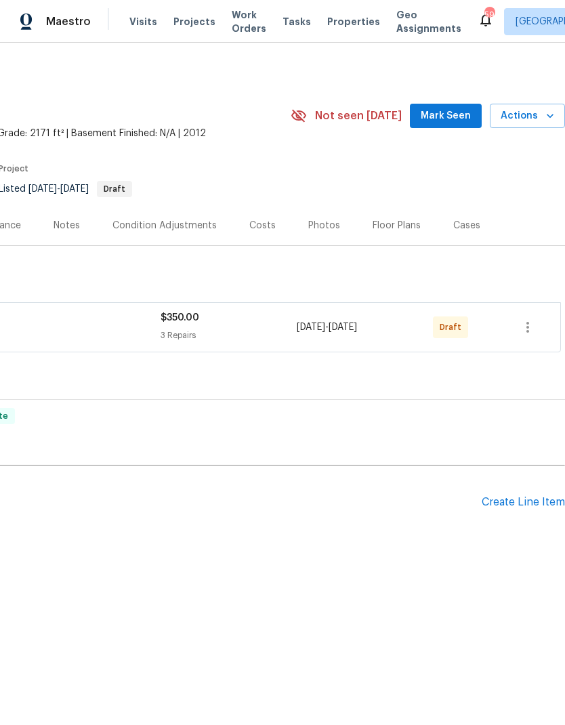
scroll to position [0, 201]
click at [527, 322] on icon "button" at bounding box center [528, 327] width 16 height 16
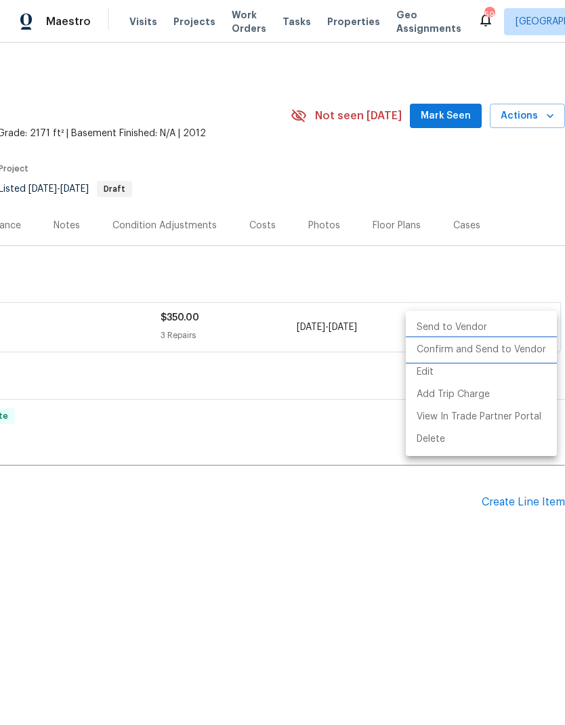
click at [515, 356] on li "Confirm and Send to Vendor" at bounding box center [481, 350] width 151 height 22
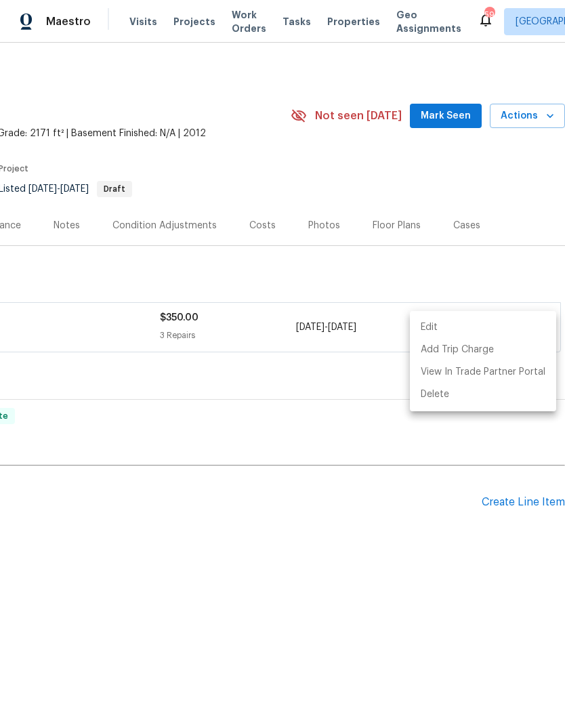
click at [342, 576] on div at bounding box center [282, 362] width 565 height 725
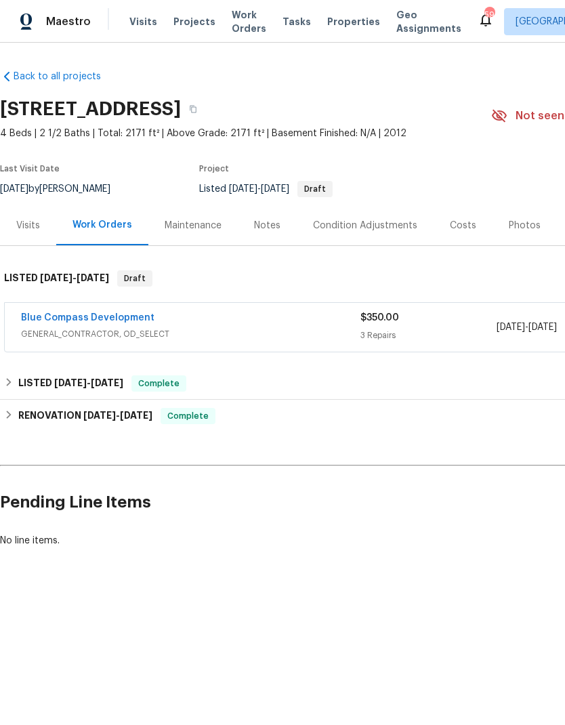
scroll to position [0, 0]
